Goal: Transaction & Acquisition: Purchase product/service

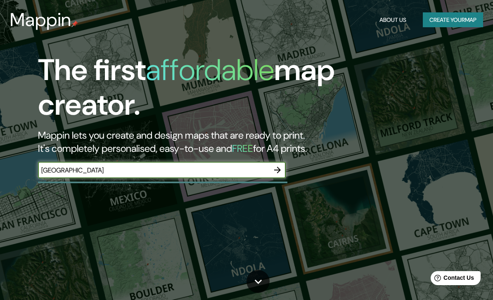
type input "[GEOGRAPHIC_DATA]"
click at [277, 172] on icon "button" at bounding box center [277, 170] width 10 height 10
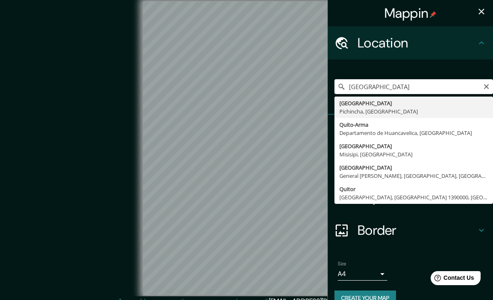
type input "[GEOGRAPHIC_DATA], [GEOGRAPHIC_DATA], [GEOGRAPHIC_DATA]"
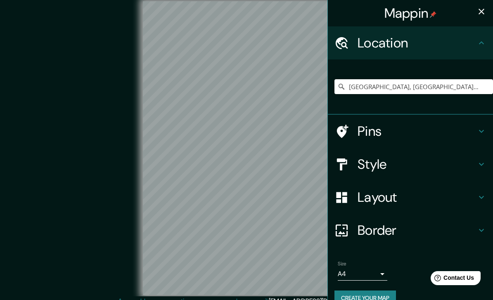
click at [406, 162] on h4 "Style" at bounding box center [416, 164] width 119 height 17
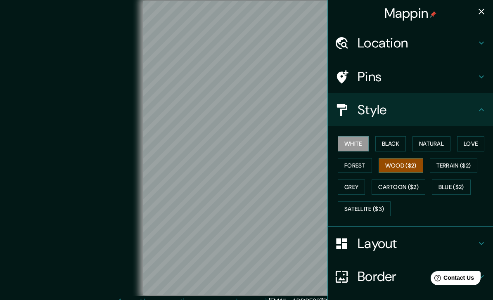
click at [411, 165] on button "Wood ($2)" at bounding box center [400, 165] width 45 height 15
click at [479, 13] on icon "button" at bounding box center [481, 12] width 6 height 6
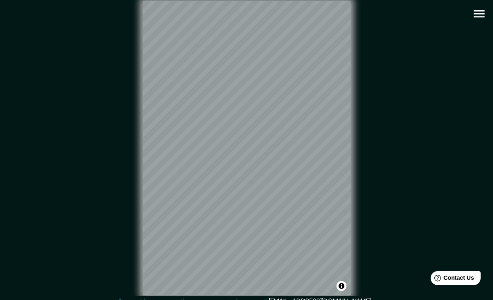
click at [479, 14] on icon "button" at bounding box center [478, 13] width 11 height 7
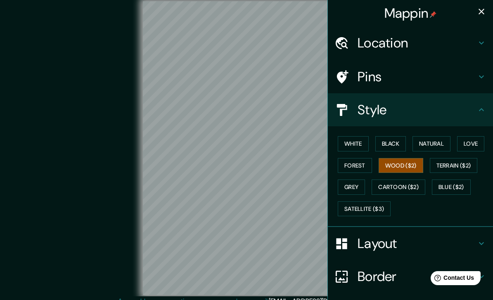
click at [418, 242] on h4 "Layout" at bounding box center [416, 243] width 119 height 17
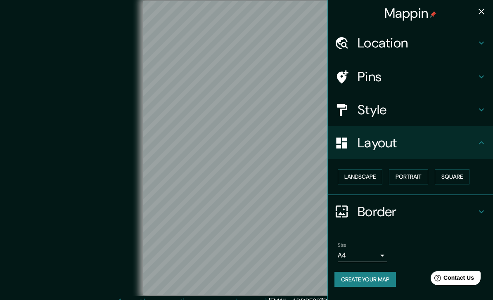
click at [413, 205] on h4 "Border" at bounding box center [416, 211] width 119 height 17
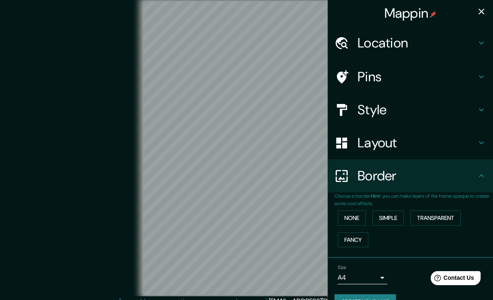
click at [402, 148] on h4 "Layout" at bounding box center [416, 142] width 119 height 17
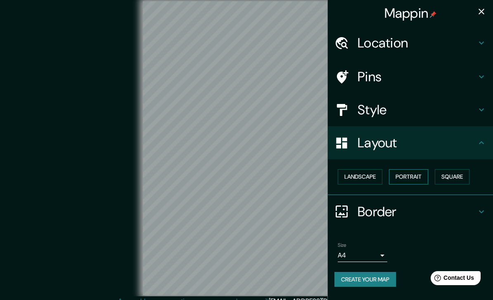
click at [409, 173] on button "Portrait" at bounding box center [408, 176] width 39 height 15
click at [406, 177] on button "Portrait" at bounding box center [408, 176] width 39 height 15
click at [409, 177] on button "Portrait" at bounding box center [408, 176] width 39 height 15
click at [382, 175] on button "Landscape" at bounding box center [359, 176] width 45 height 15
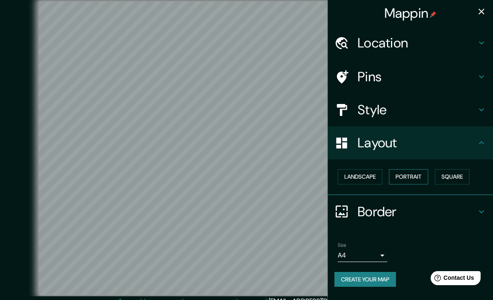
click at [406, 174] on button "Portrait" at bounding box center [408, 176] width 39 height 15
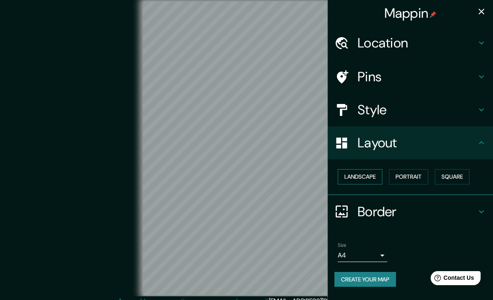
click at [380, 172] on button "Landscape" at bounding box center [359, 176] width 45 height 15
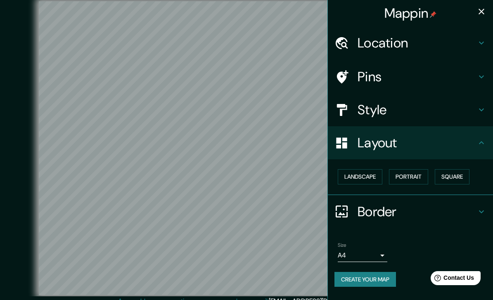
click at [475, 11] on button "button" at bounding box center [481, 11] width 17 height 17
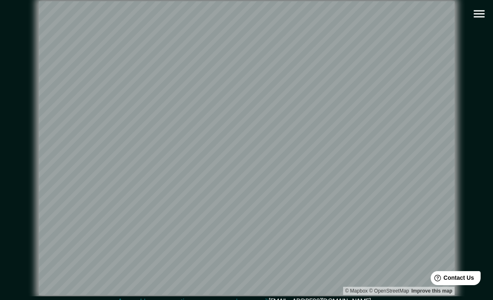
click at [487, 160] on div "Mappin Location [GEOGRAPHIC_DATA], [GEOGRAPHIC_DATA], [GEOGRAPHIC_DATA] Pins St…" at bounding box center [246, 154] width 493 height 309
